Goal: Transaction & Acquisition: Purchase product/service

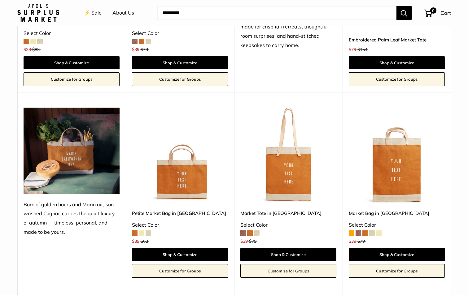
scroll to position [589, 0]
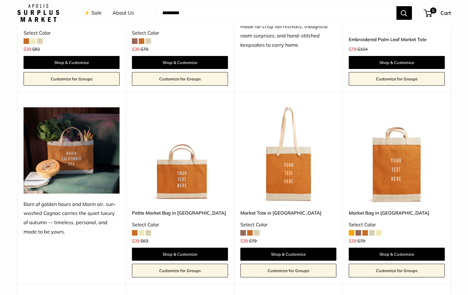
click at [0, 0] on img at bounding box center [0, 0] width 0 height 0
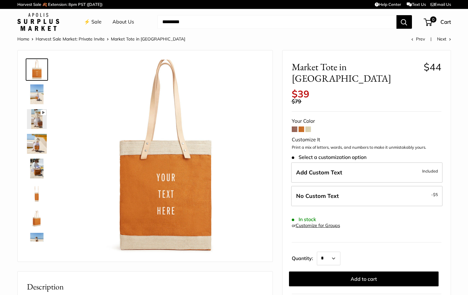
click at [37, 90] on img at bounding box center [37, 95] width 20 height 20
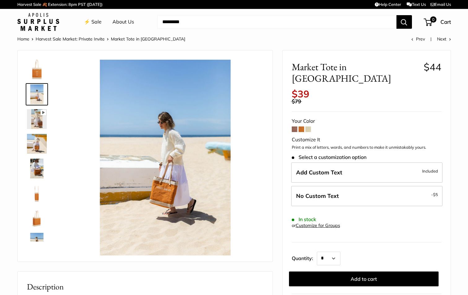
click at [38, 118] on img at bounding box center [37, 119] width 20 height 20
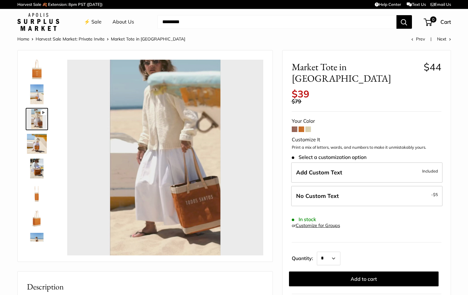
click at [38, 140] on img at bounding box center [37, 144] width 20 height 20
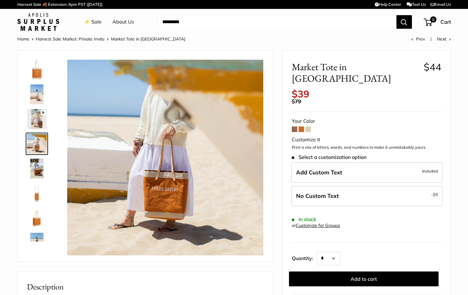
type input "*****"
click at [295, 127] on span at bounding box center [295, 130] width 6 height 6
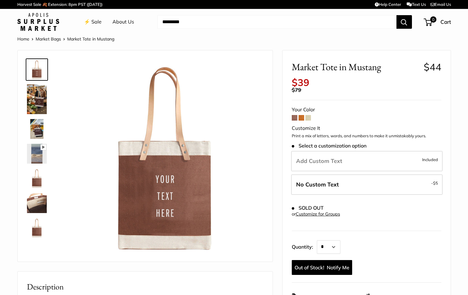
click at [301, 118] on span at bounding box center [302, 118] width 6 height 6
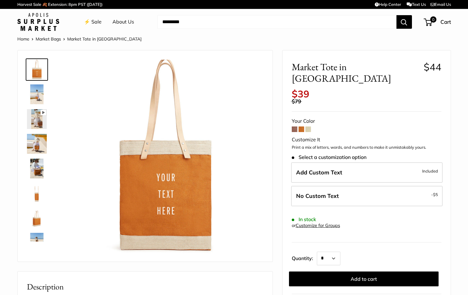
click at [307, 127] on span at bounding box center [308, 130] width 6 height 6
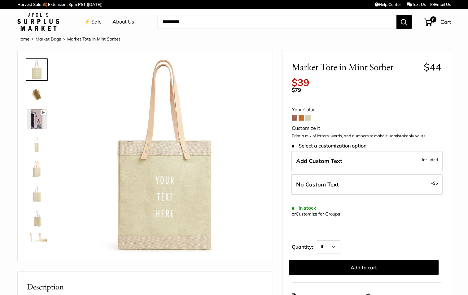
click at [299, 118] on span at bounding box center [302, 118] width 6 height 6
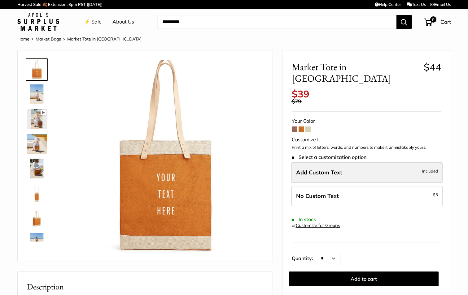
click at [383, 163] on label "Add Custom Text Included" at bounding box center [366, 173] width 151 height 20
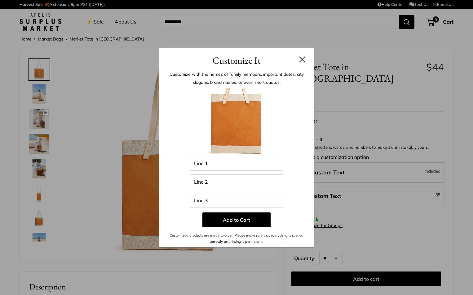
click at [85, 180] on div "Customize It Customize with the names of family members, important dates, city …" at bounding box center [236, 147] width 473 height 295
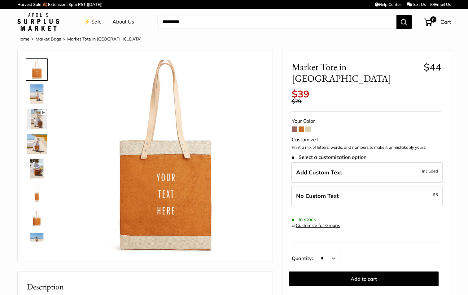
click at [309, 127] on span at bounding box center [308, 130] width 6 height 6
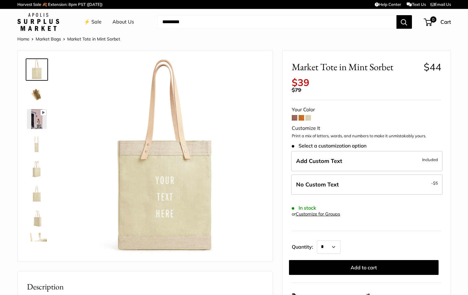
click at [302, 119] on span at bounding box center [302, 118] width 6 height 6
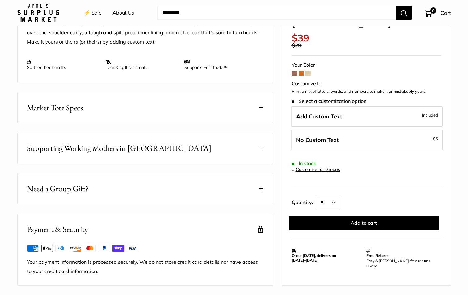
scroll to position [279, 0]
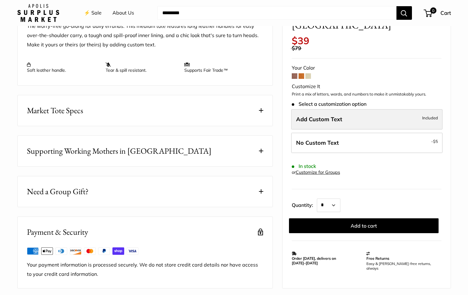
click at [373, 120] on label "Add Custom Text Included" at bounding box center [366, 119] width 151 height 20
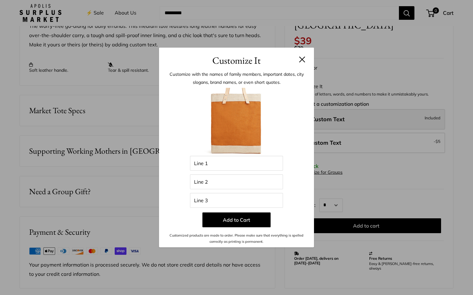
click at [373, 120] on div "Customize It Customize with the names of family members, important dates, city …" at bounding box center [236, 147] width 473 height 295
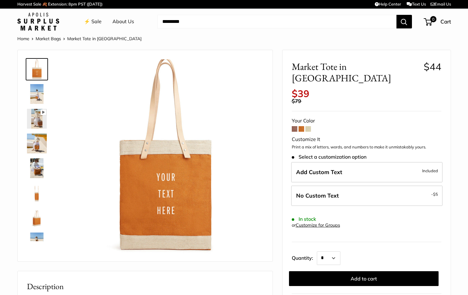
scroll to position [0, 0]
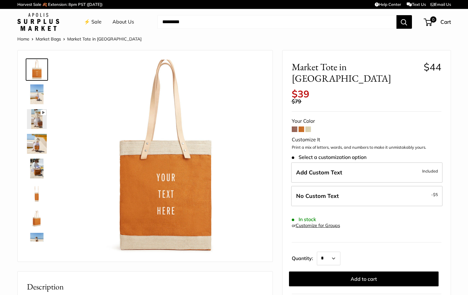
click at [295, 127] on span at bounding box center [295, 130] width 6 height 6
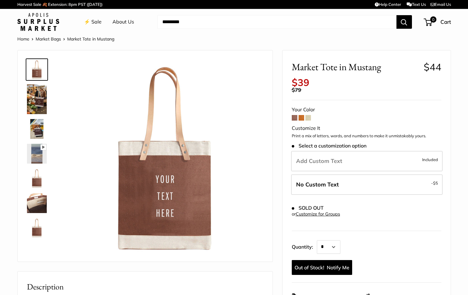
click at [41, 128] on img at bounding box center [37, 129] width 20 height 20
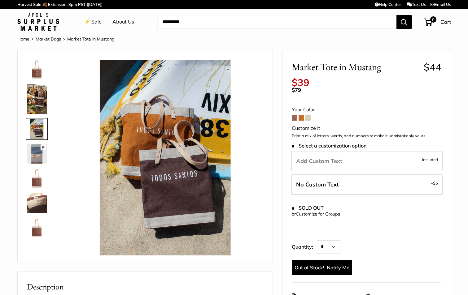
click at [41, 104] on img at bounding box center [37, 100] width 20 height 30
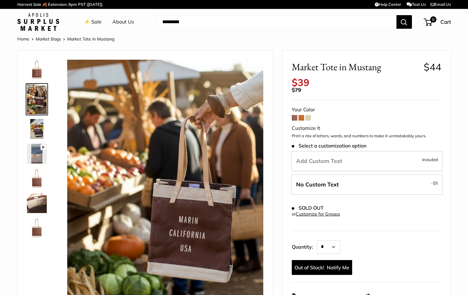
click at [301, 117] on span at bounding box center [302, 118] width 6 height 6
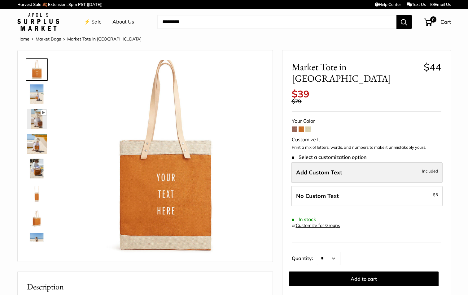
click at [329, 169] on span "Add Custom Text" at bounding box center [319, 172] width 46 height 7
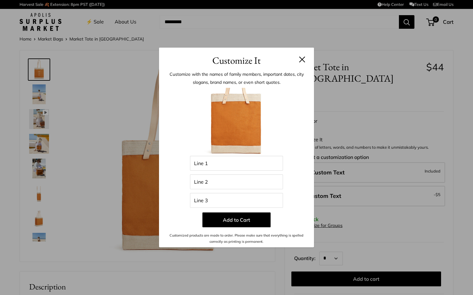
click at [291, 159] on div "Enter 39 letters Line 1 Line 2 Line 3 Add to Cart Customized products are made …" at bounding box center [236, 166] width 136 height 157
click at [302, 59] on button at bounding box center [302, 59] width 6 height 6
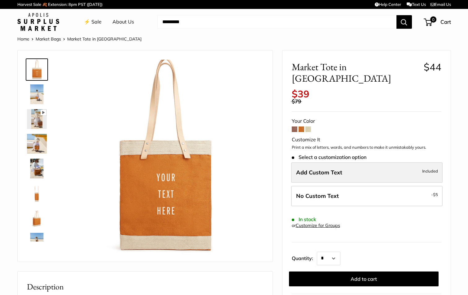
click at [332, 169] on span "Add Custom Text" at bounding box center [319, 172] width 46 height 7
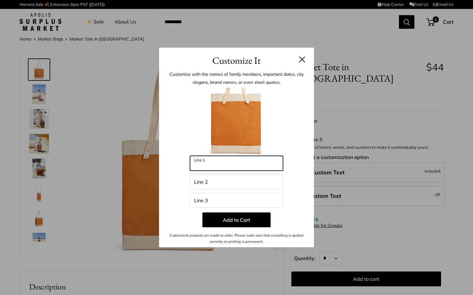
click at [239, 169] on input "Line 1" at bounding box center [236, 163] width 93 height 15
type input "**********"
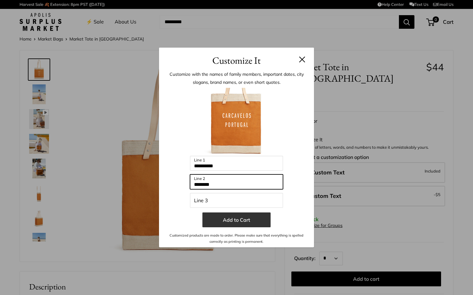
type input "********"
click at [233, 223] on button "Add to Cart" at bounding box center [236, 220] width 68 height 15
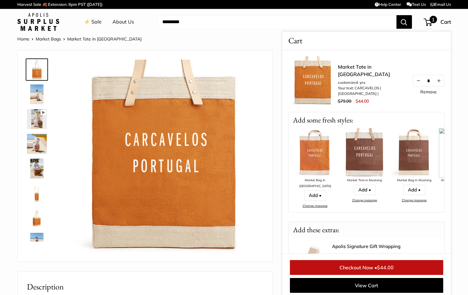
click at [351, 93] on li "Your text: CARCAVELOS | [GEOGRAPHIC_DATA] |" at bounding box center [372, 90] width 68 height 11
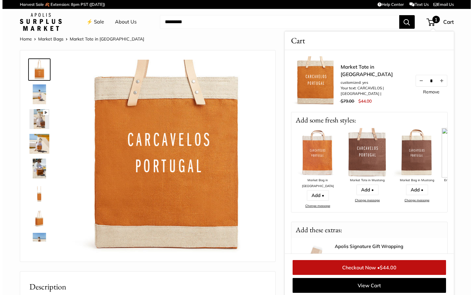
scroll to position [2, 0]
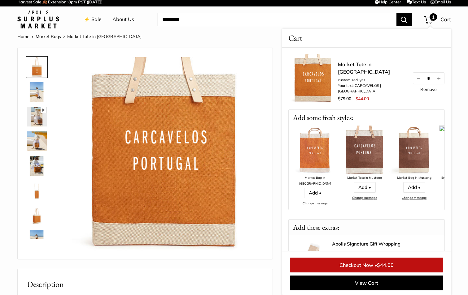
click at [179, 147] on img at bounding box center [165, 155] width 196 height 196
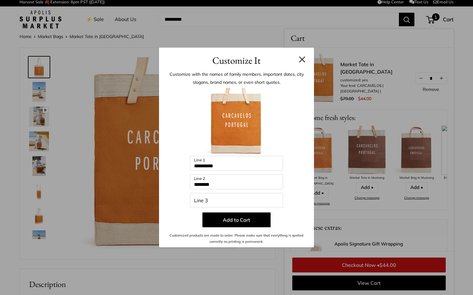
click at [225, 202] on input "Line 3" at bounding box center [236, 200] width 93 height 15
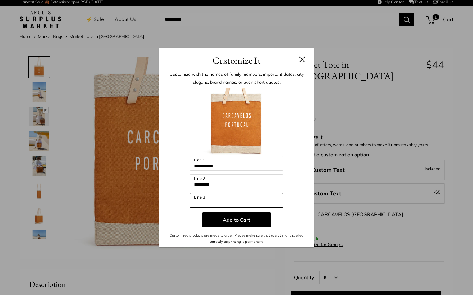
click at [225, 201] on input "Line 3" at bounding box center [236, 200] width 93 height 15
click at [302, 55] on h3 "Customize It" at bounding box center [236, 60] width 136 height 15
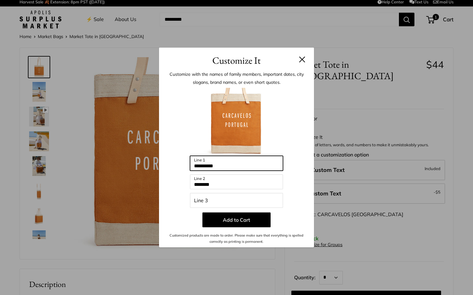
click at [231, 166] on input "**********" at bounding box center [236, 163] width 93 height 15
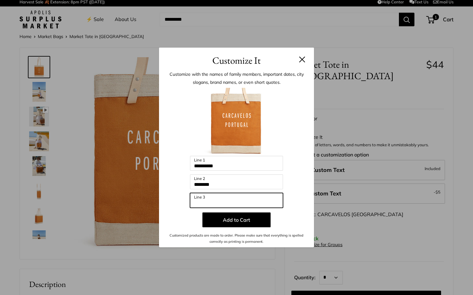
click at [217, 199] on input "Line 3" at bounding box center [236, 200] width 93 height 15
